Goal: Navigation & Orientation: Find specific page/section

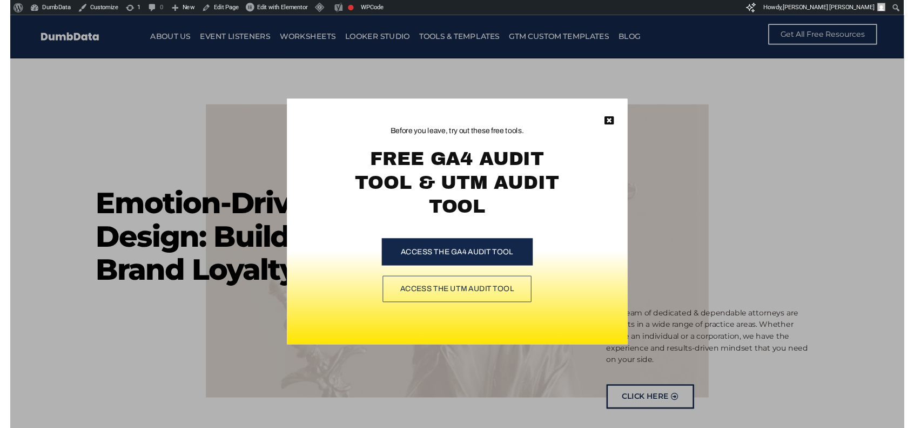
scroll to position [378, 0]
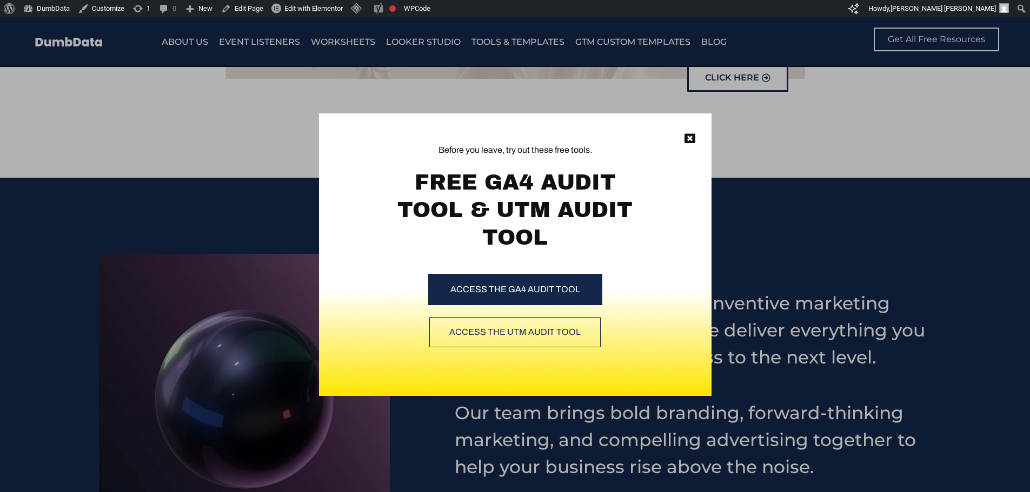
click at [702, 139] on div "Before you leave, try out these free tools. FREE GA4 AUDIT TOOL & UTM AUDIT TOO…" at bounding box center [515, 225] width 392 height 222
click at [687, 140] on icon at bounding box center [689, 138] width 11 height 11
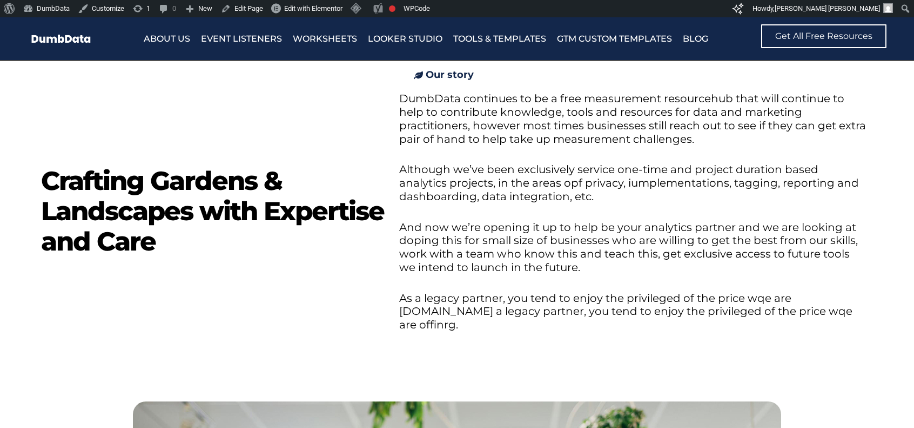
scroll to position [811, 0]
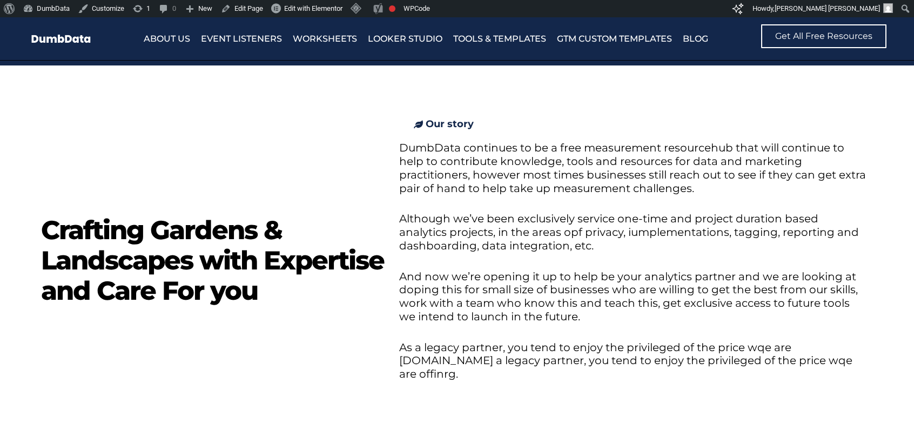
scroll to position [811, 0]
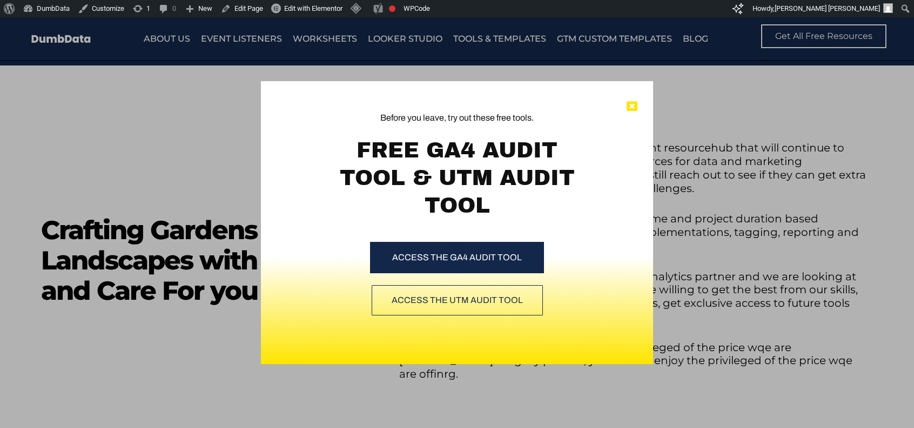
click at [632, 108] on icon at bounding box center [632, 106] width 11 height 11
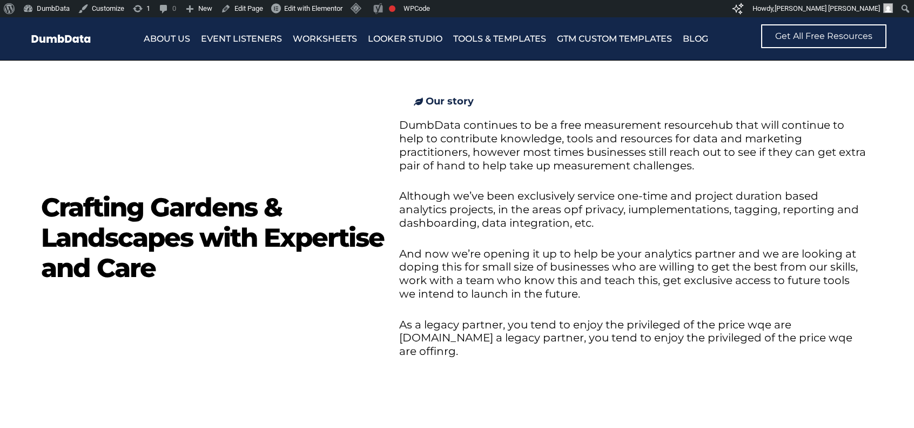
scroll to position [811, 0]
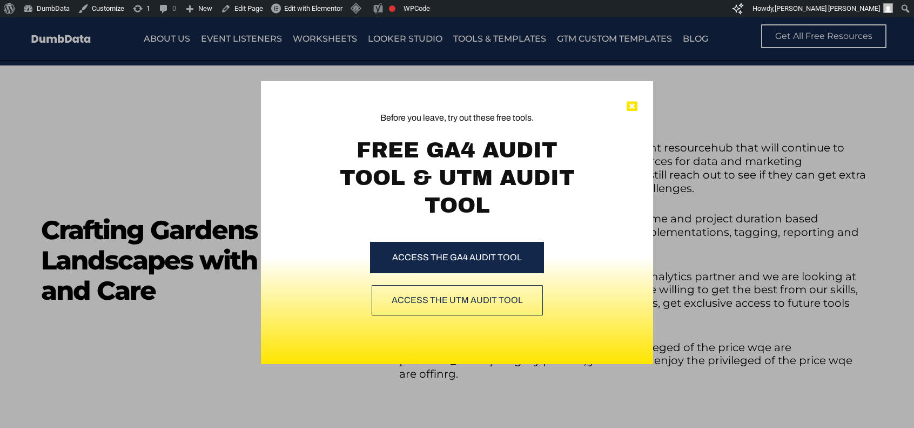
click at [635, 110] on icon at bounding box center [632, 106] width 11 height 11
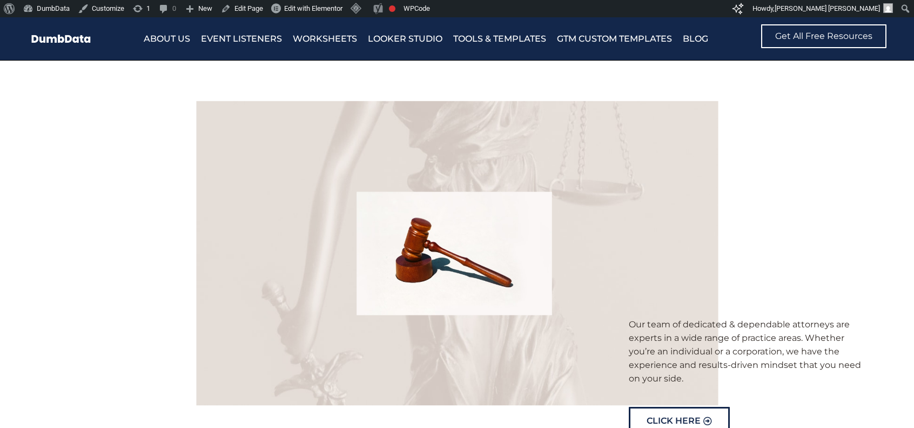
scroll to position [811, 0]
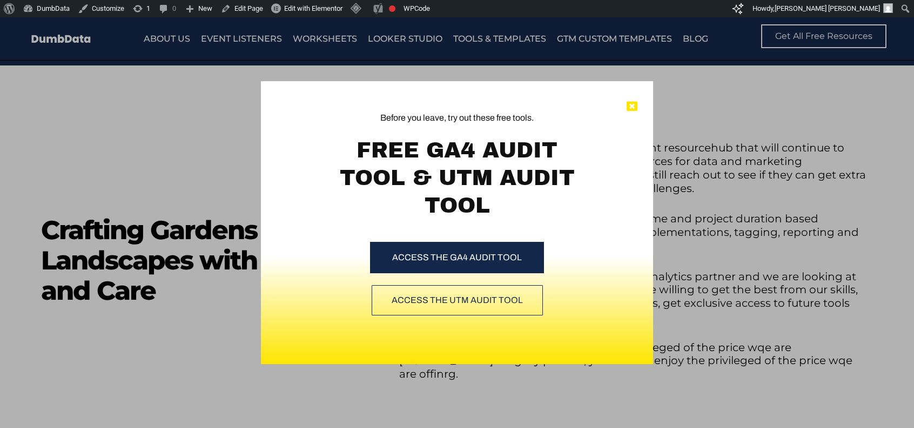
click at [636, 106] on icon at bounding box center [632, 106] width 11 height 11
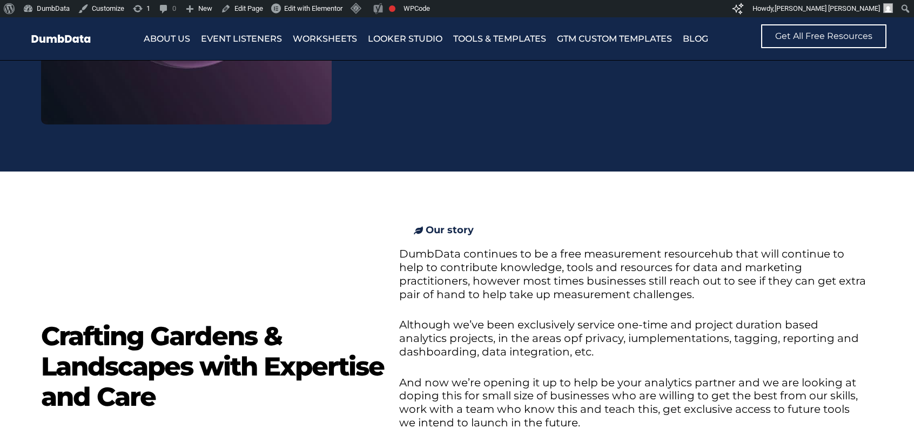
scroll to position [703, 0]
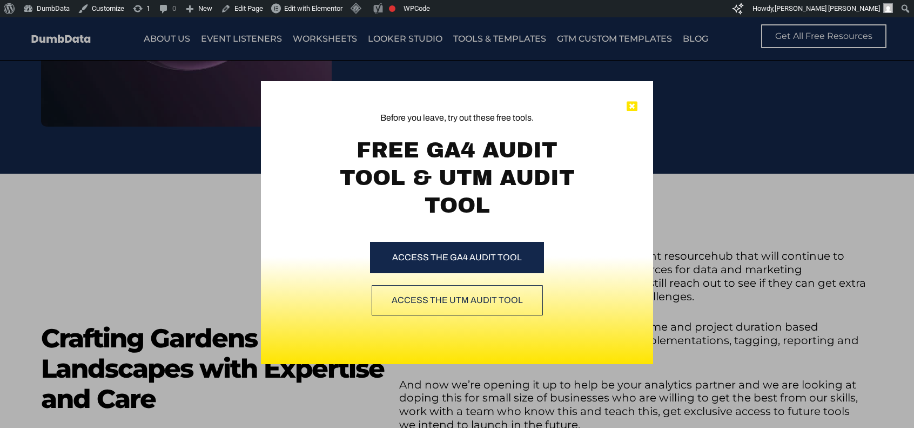
click at [633, 106] on icon at bounding box center [632, 106] width 11 height 11
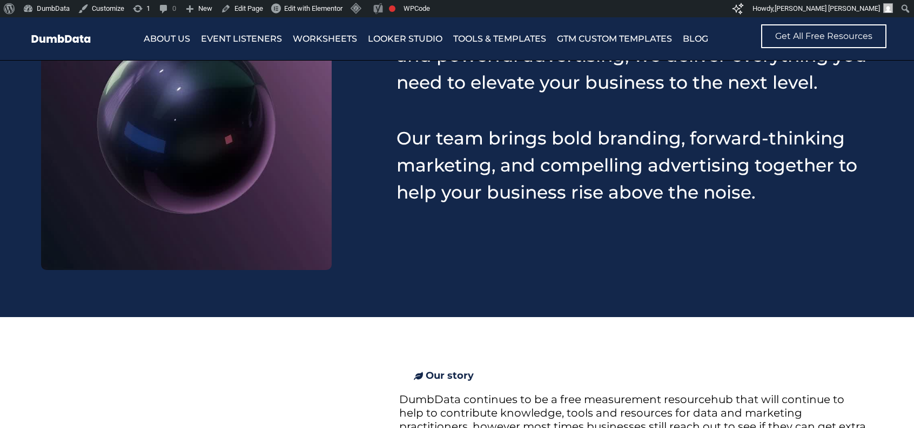
scroll to position [595, 0]
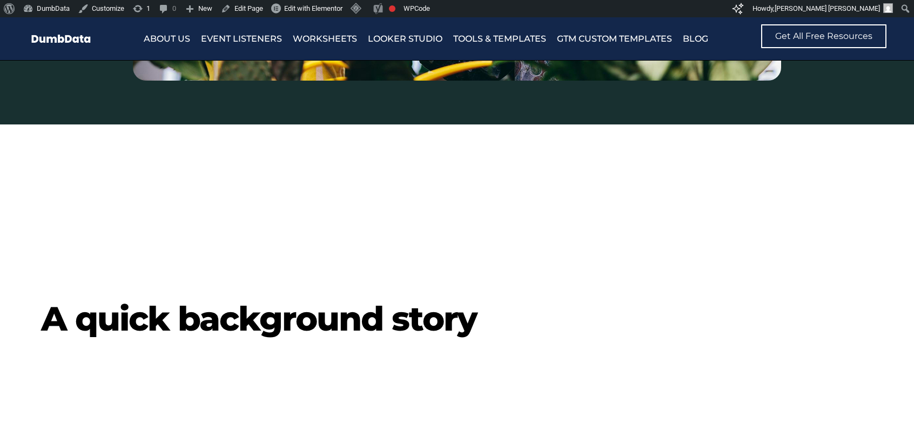
scroll to position [1567, 0]
